Goal: Task Accomplishment & Management: Use online tool/utility

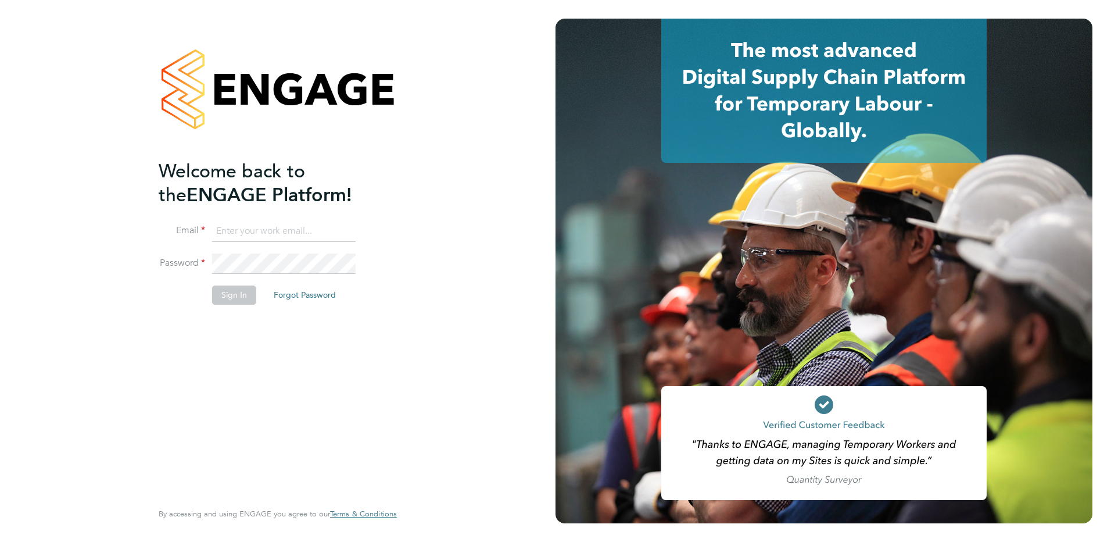
type input "creditcontrol@danielowen.co.uk"
click at [234, 295] on button "Sign In" at bounding box center [234, 294] width 44 height 19
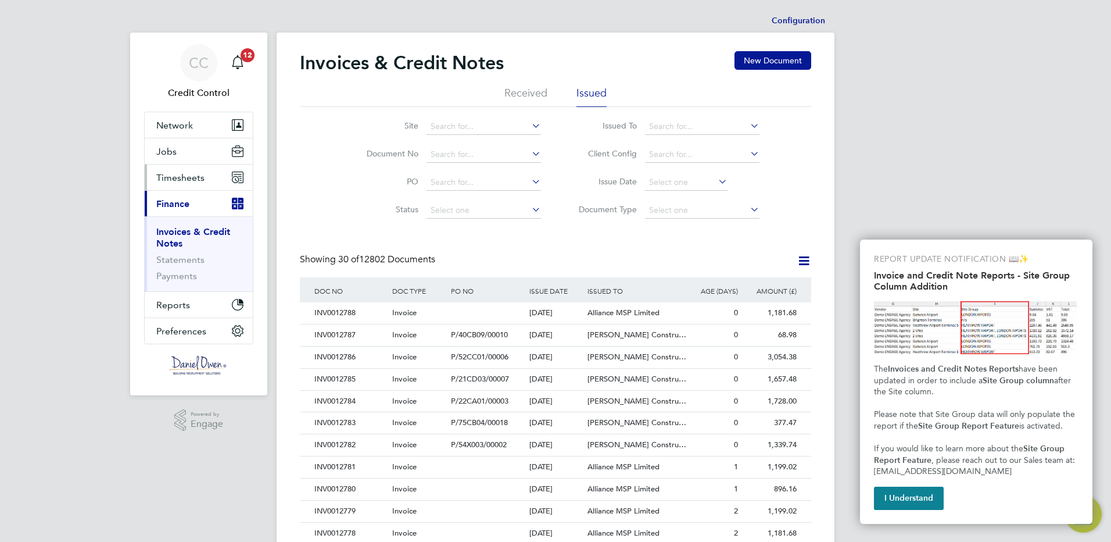
click at [180, 177] on span "Timesheets" at bounding box center [180, 177] width 48 height 11
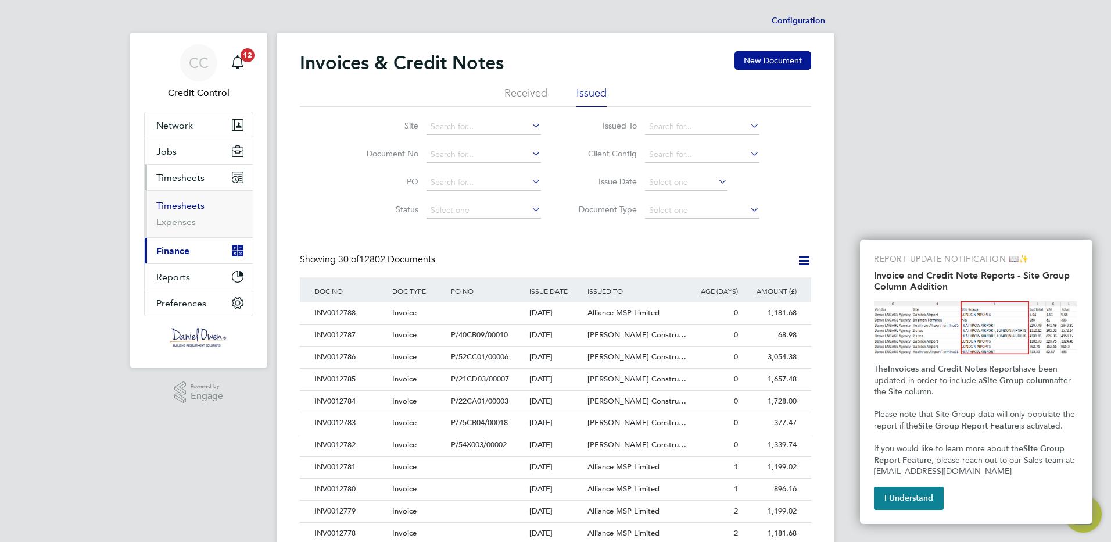
click at [180, 202] on link "Timesheets" at bounding box center [180, 205] width 48 height 11
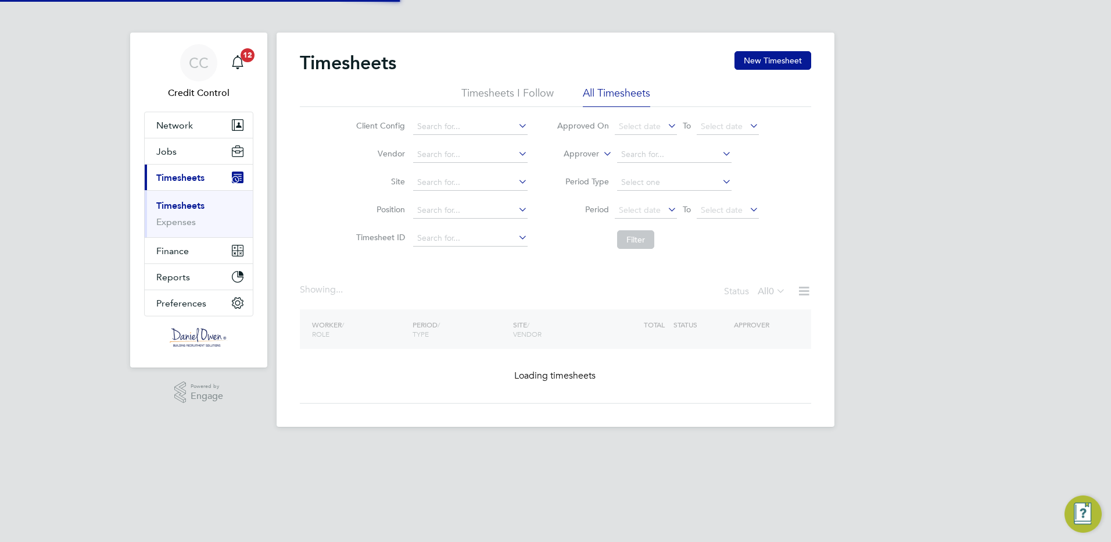
click at [581, 153] on label "Approver" at bounding box center [573, 154] width 52 height 12
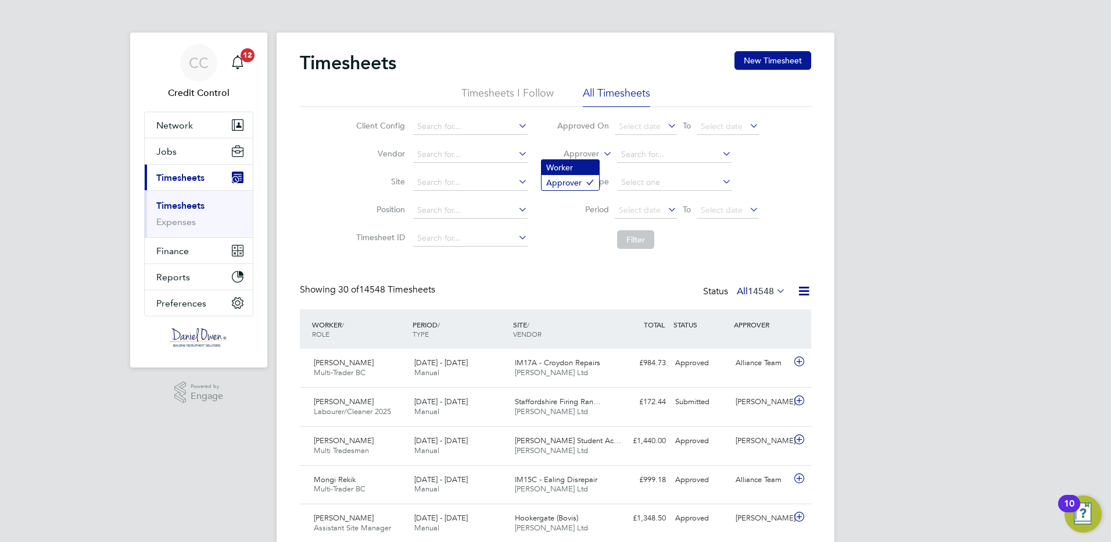
click at [577, 167] on li "Worker" at bounding box center [571, 167] width 58 height 15
click at [631, 155] on input at bounding box center [674, 154] width 114 height 16
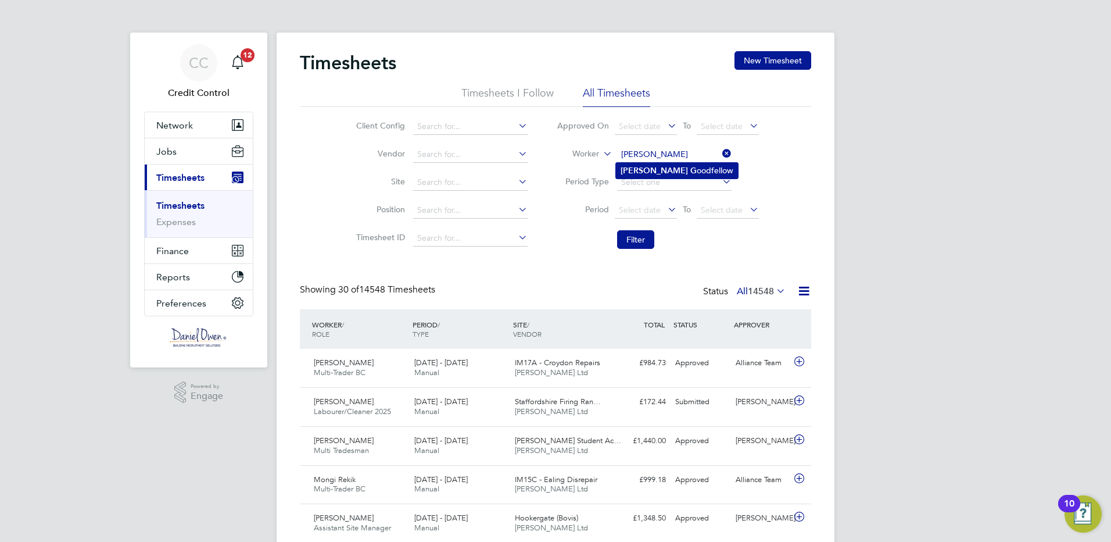
click at [651, 171] on li "[PERSON_NAME] oodfellow" at bounding box center [677, 171] width 122 height 16
type input "[PERSON_NAME]"
click at [633, 240] on button "Filter" at bounding box center [635, 239] width 37 height 19
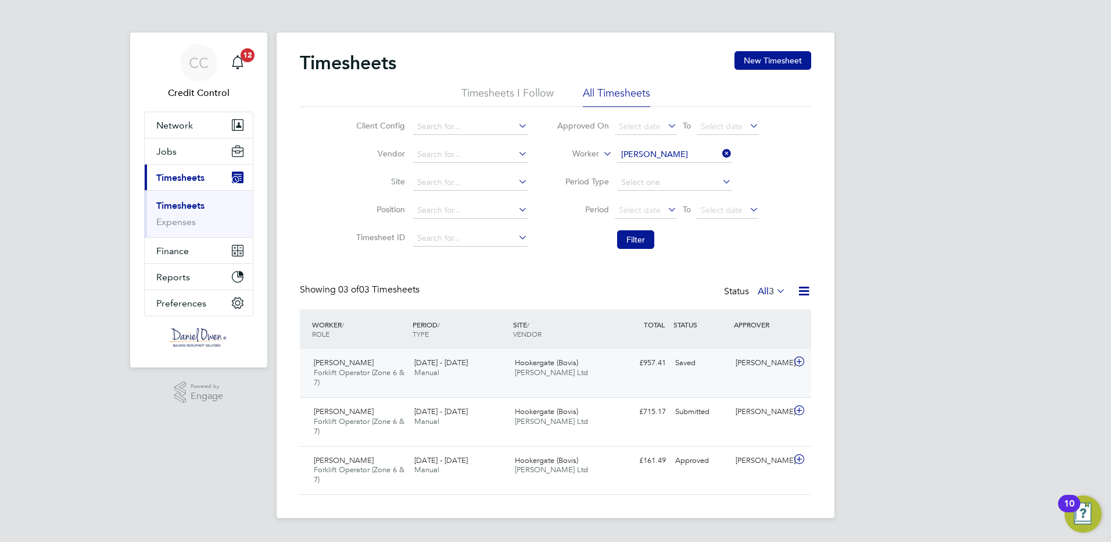
click at [800, 359] on icon at bounding box center [799, 361] width 15 height 9
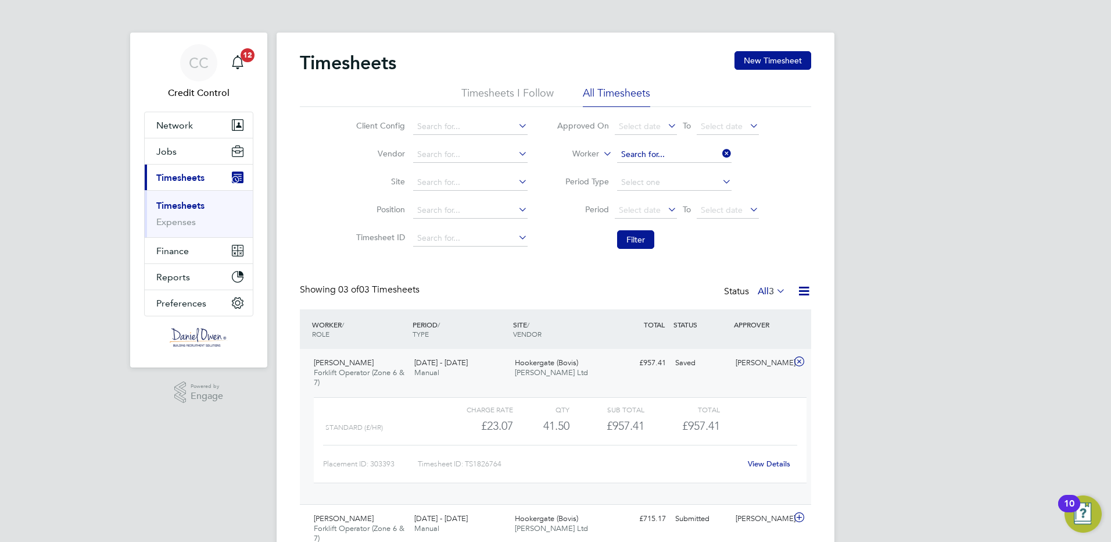
click at [701, 153] on input at bounding box center [674, 154] width 114 height 16
click at [674, 167] on li "[PERSON_NAME] er" at bounding box center [674, 171] width 116 height 16
type input "[PERSON_NAME]"
click at [629, 235] on button "Filter" at bounding box center [635, 239] width 37 height 19
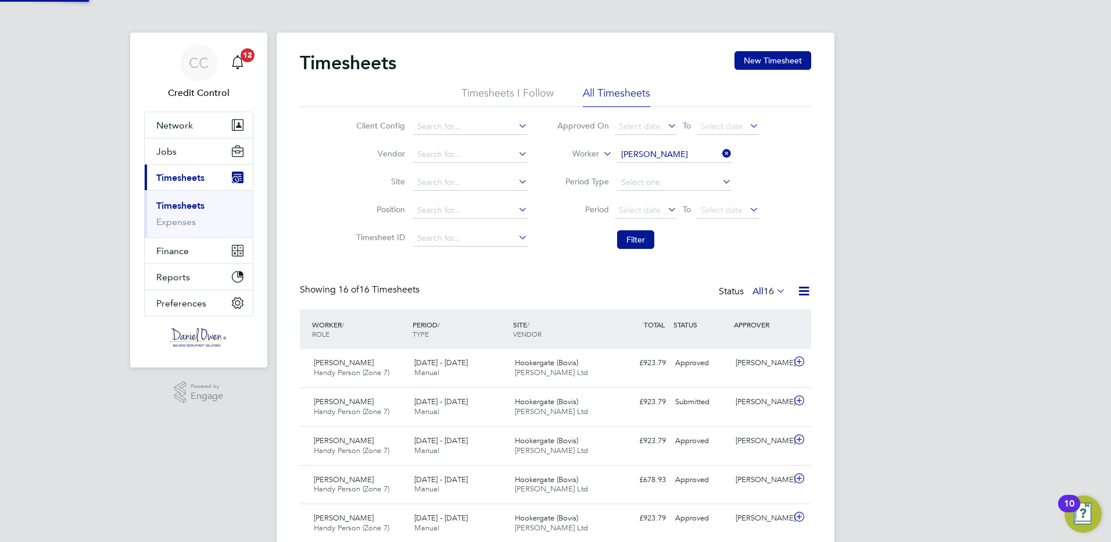
scroll to position [30, 101]
click at [799, 360] on icon at bounding box center [799, 361] width 15 height 9
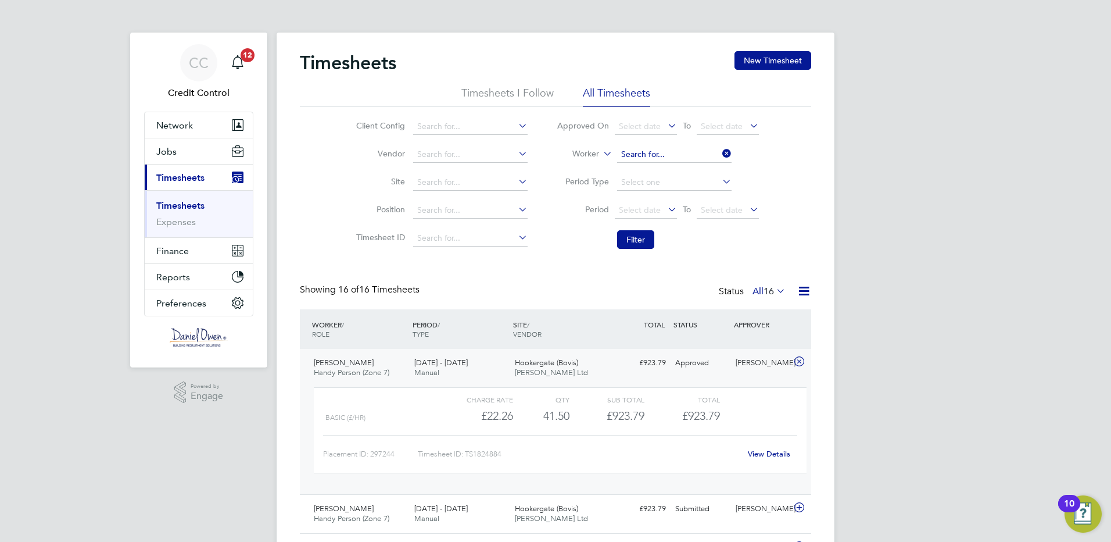
click at [674, 154] on input at bounding box center [674, 154] width 114 height 16
